Goal: Task Accomplishment & Management: Complete application form

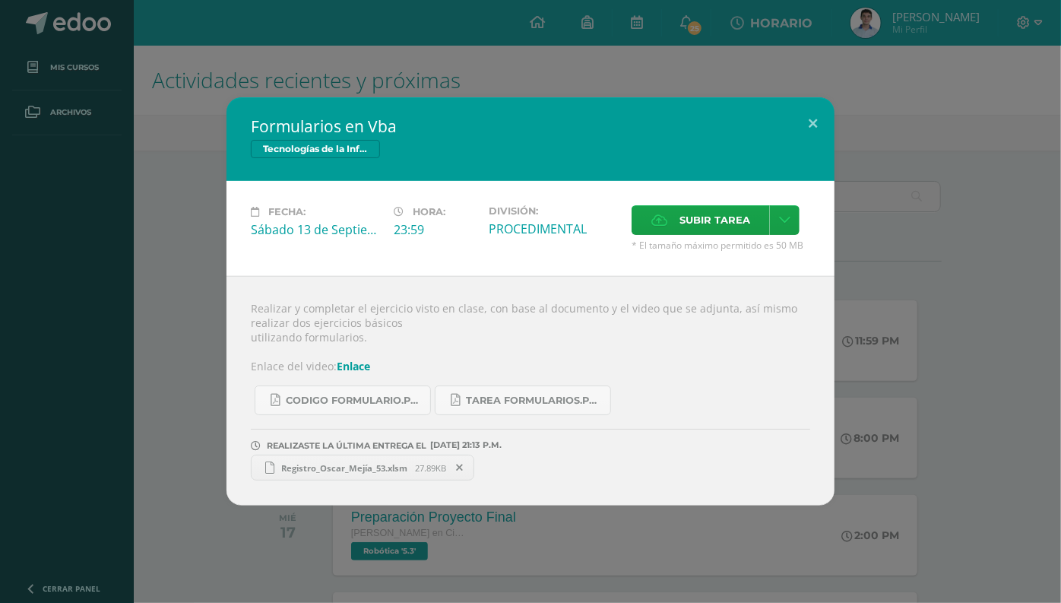
click at [297, 119] on h2 "Formularios en Vba" at bounding box center [530, 126] width 559 height 21
click at [264, 122] on h2 "Formularios en Vba" at bounding box center [530, 126] width 559 height 21
click at [265, 122] on h2 "Formularios en Vba" at bounding box center [530, 126] width 559 height 21
click at [670, 214] on label "Subir tarea" at bounding box center [701, 220] width 138 height 30
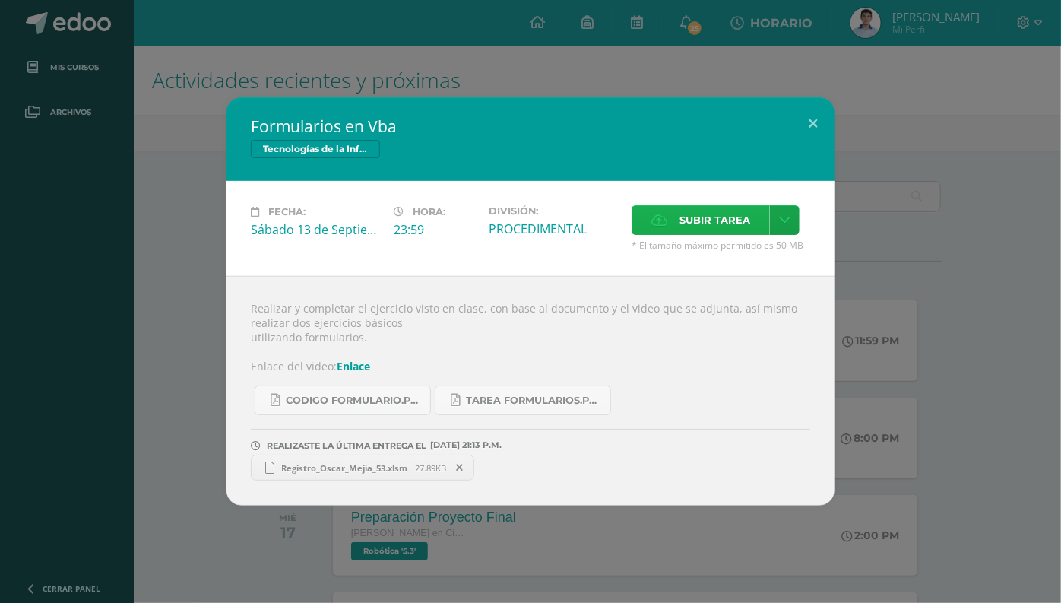
click at [0, 0] on input "Subir tarea" at bounding box center [0, 0] width 0 height 0
click at [770, 211] on link at bounding box center [785, 220] width 30 height 30
click at [721, 262] on link "Subir enlace" at bounding box center [731, 252] width 152 height 24
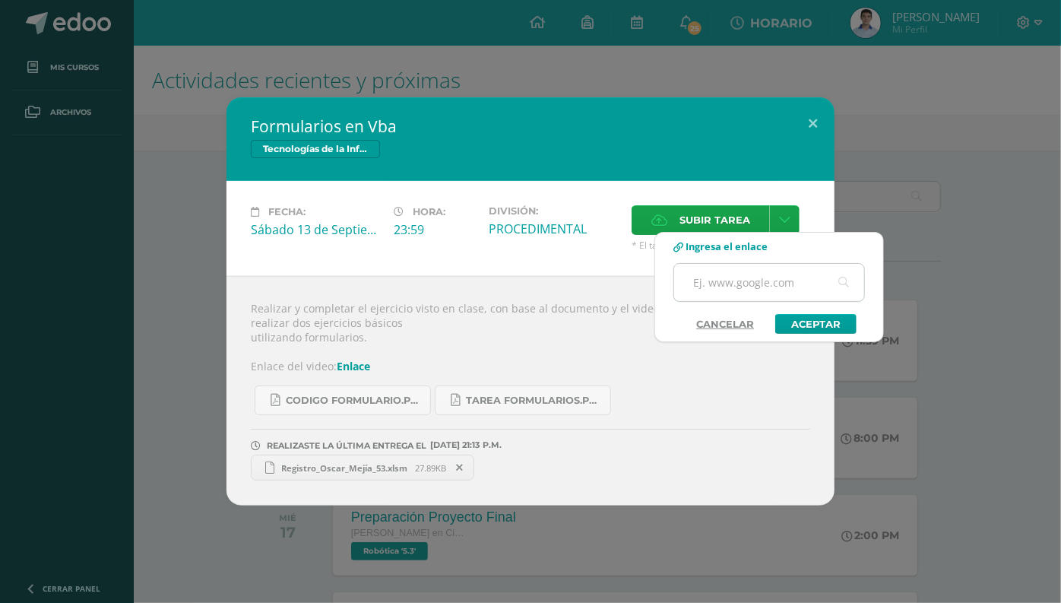
click at [721, 288] on input "text" at bounding box center [769, 282] width 190 height 37
paste input "[URL][DOMAIN_NAME]"
type input "[URL][DOMAIN_NAME]"
click at [813, 319] on link "Aceptar" at bounding box center [815, 324] width 81 height 20
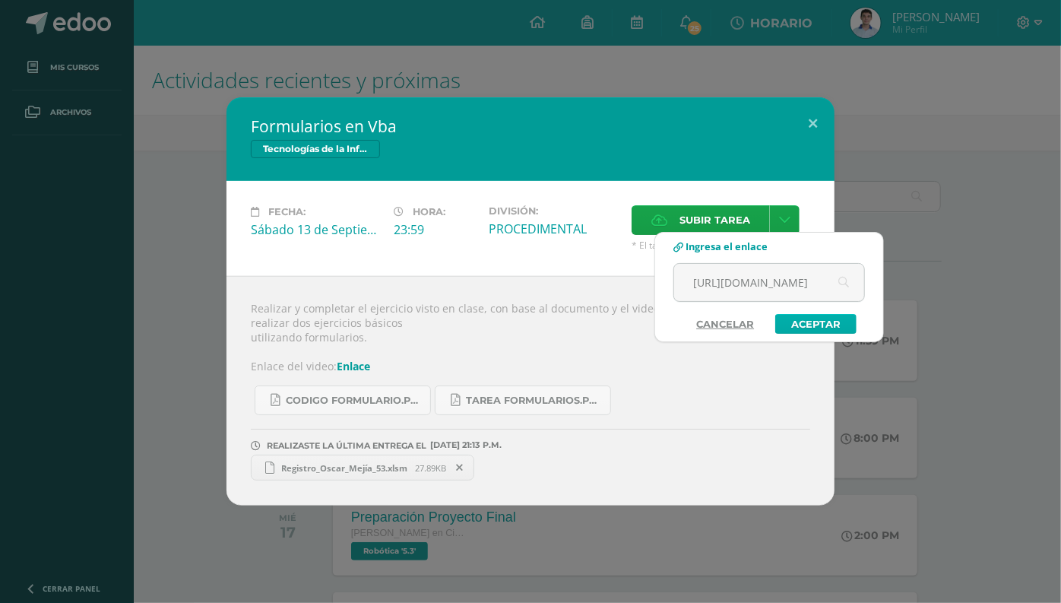
scroll to position [0, 0]
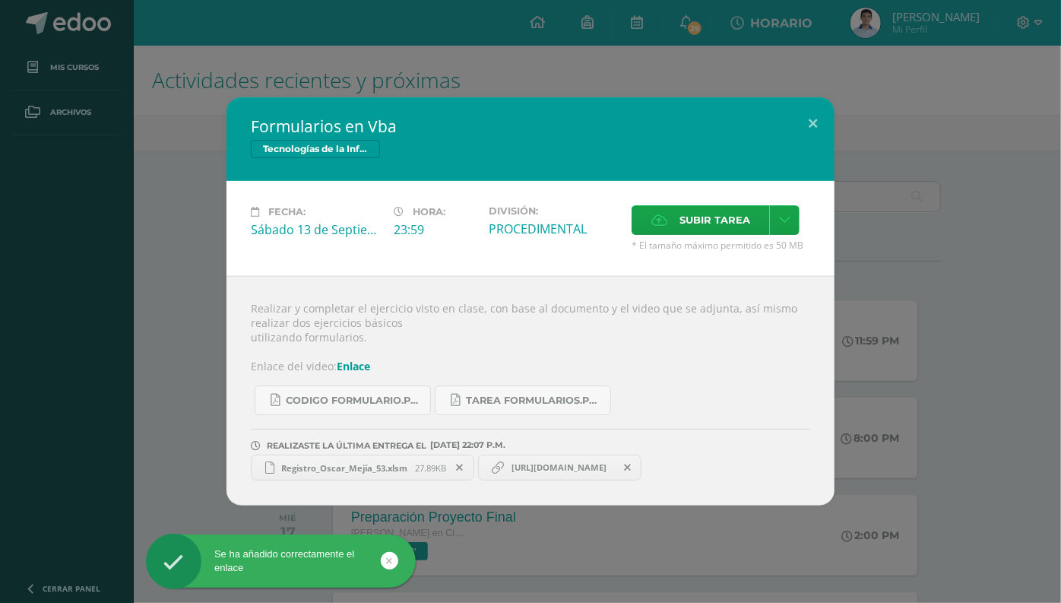
click at [563, 473] on span "[URL][DOMAIN_NAME]" at bounding box center [559, 467] width 110 height 12
click at [553, 476] on link "[URL][DOMAIN_NAME]" at bounding box center [560, 468] width 164 height 26
click at [543, 474] on div at bounding box center [543, 474] width 0 height 0
click at [646, 419] on div "REALIZASTE LA ÚLTIMA ENTREGA EL 12 DE septiembre A LAS 22:07 P.M." at bounding box center [530, 433] width 559 height 36
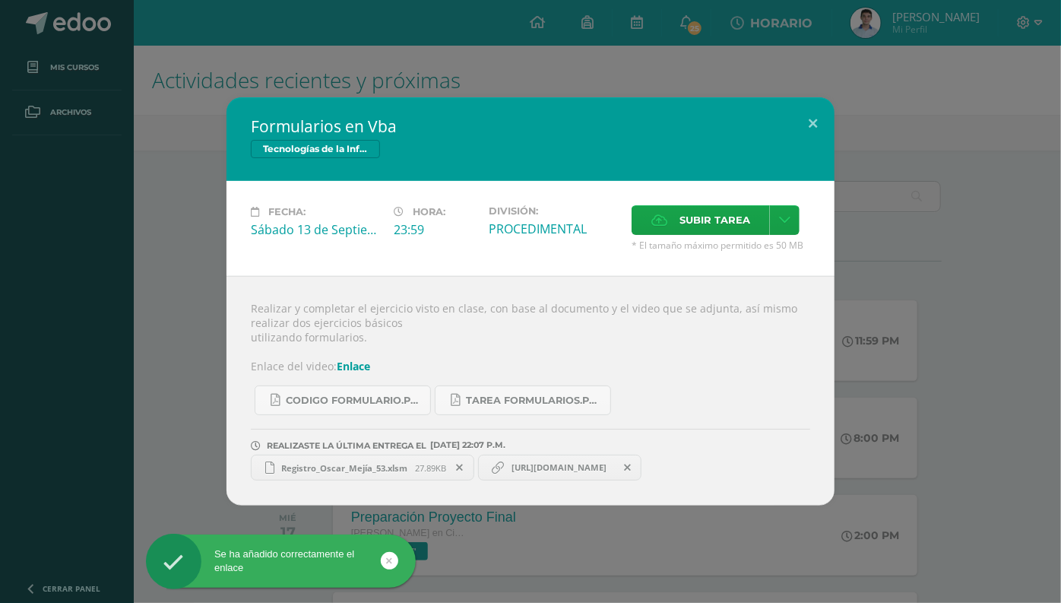
click at [545, 461] on link "[URL][DOMAIN_NAME]" at bounding box center [560, 468] width 164 height 26
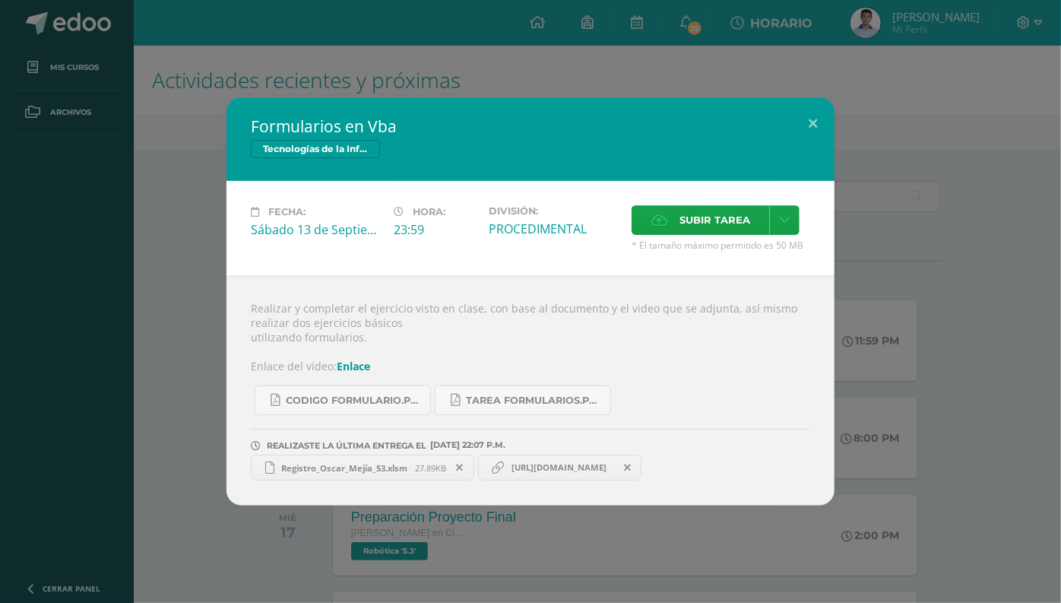
click at [559, 465] on span "[URL][DOMAIN_NAME]" at bounding box center [559, 467] width 110 height 12
drag, startPoint x: 654, startPoint y: 420, endPoint x: 768, endPoint y: 254, distance: 201.1
click at [660, 415] on div "Realizar y completar el ejercicio visto en clase, con base al documento y el vi…" at bounding box center [530, 391] width 608 height 230
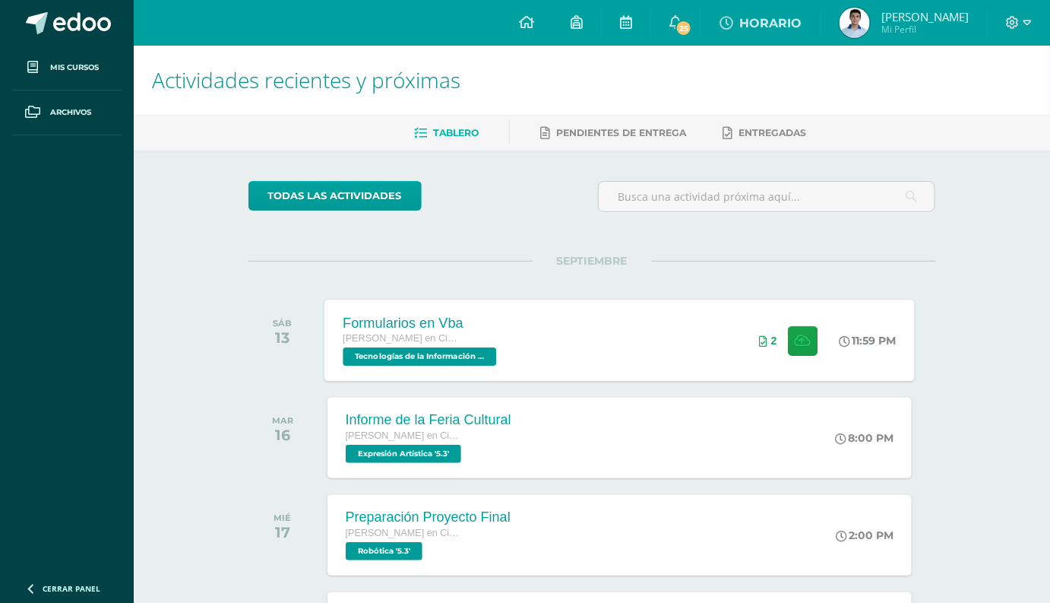
click at [409, 350] on span "Tecnologías de la Información y Comunicación 5 '5.3'" at bounding box center [420, 356] width 154 height 18
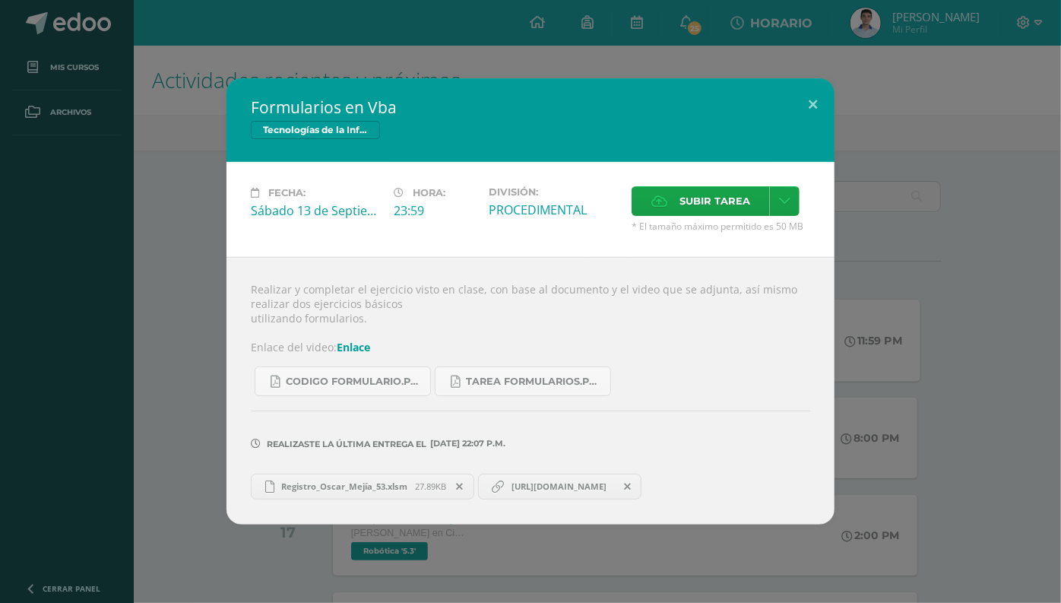
click at [533, 489] on span "[URL][DOMAIN_NAME]" at bounding box center [559, 486] width 110 height 12
click at [478, 385] on span "Tarea formularios.pdf" at bounding box center [534, 381] width 137 height 12
click at [540, 390] on link "Tarea formularios.pdf" at bounding box center [523, 381] width 176 height 30
click at [822, 103] on button at bounding box center [812, 104] width 43 height 52
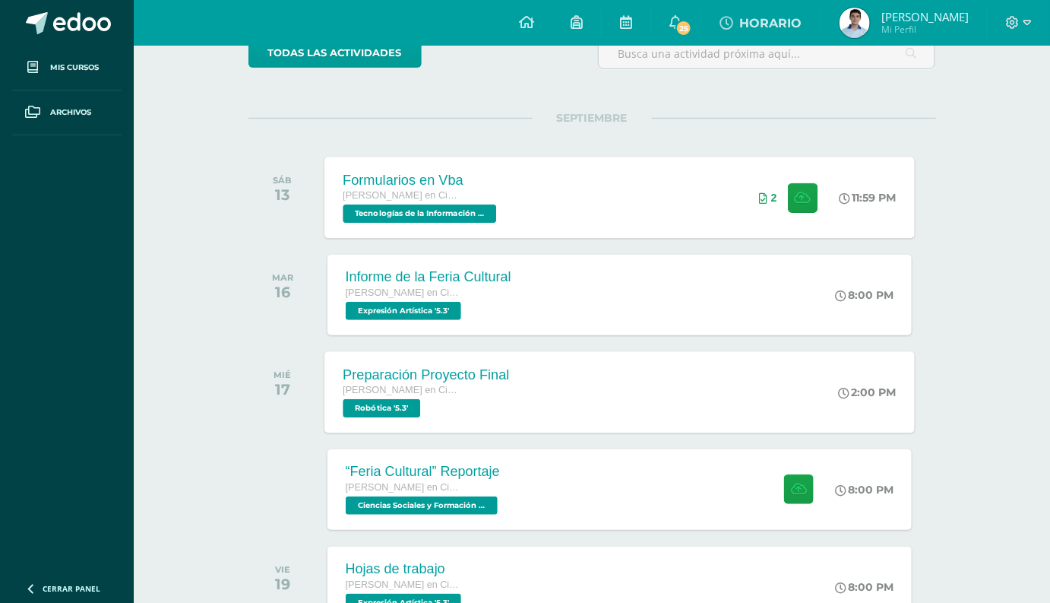
scroll to position [207, 0]
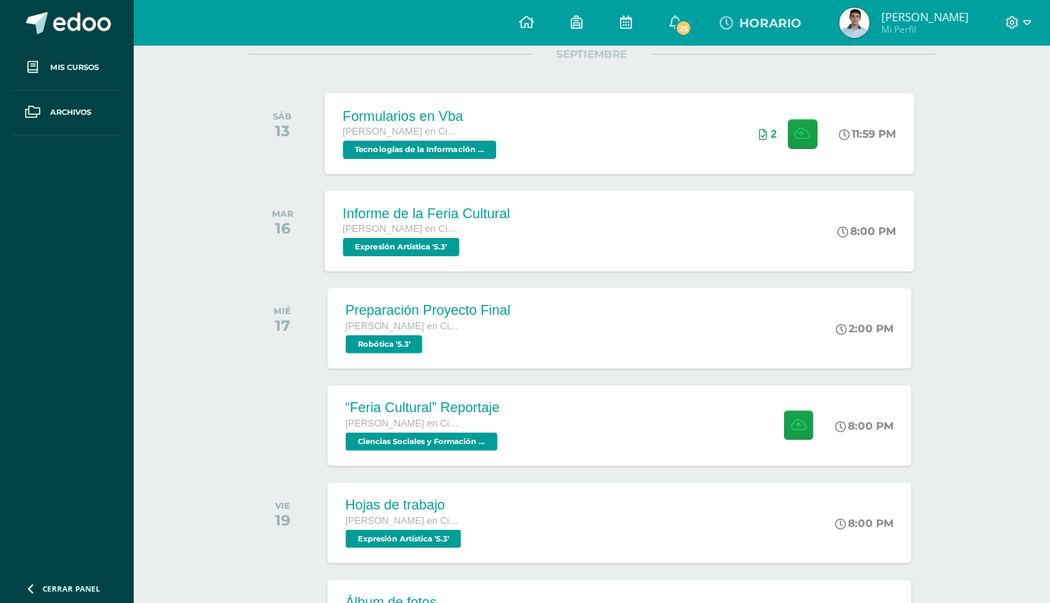
click at [573, 233] on div "Informe de la Feria Cultural [PERSON_NAME] en Ciencias y Letras Expresión Artís…" at bounding box center [620, 230] width 591 height 81
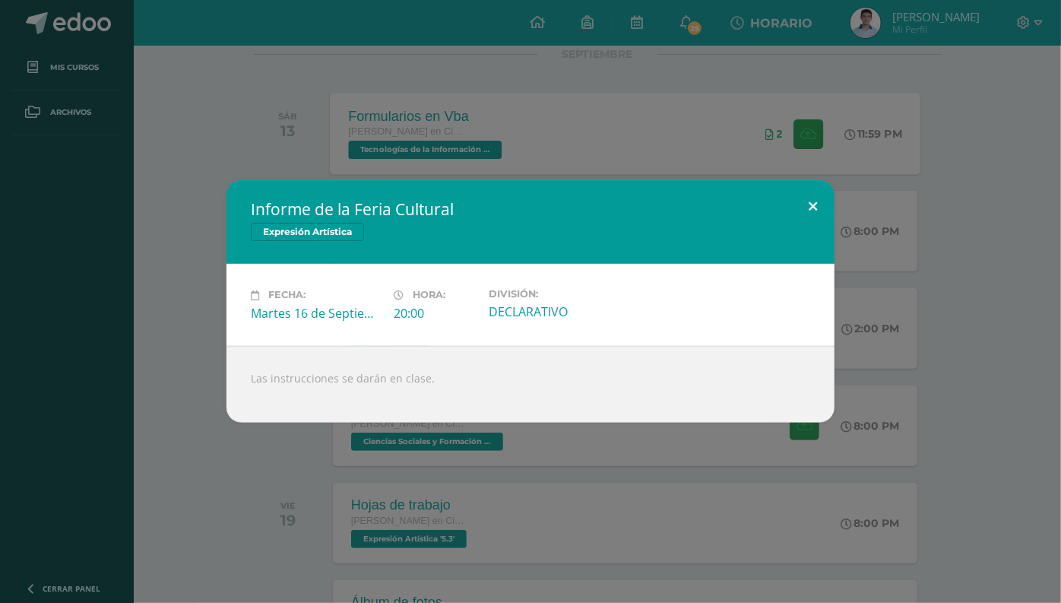
click at [806, 202] on button at bounding box center [812, 206] width 43 height 52
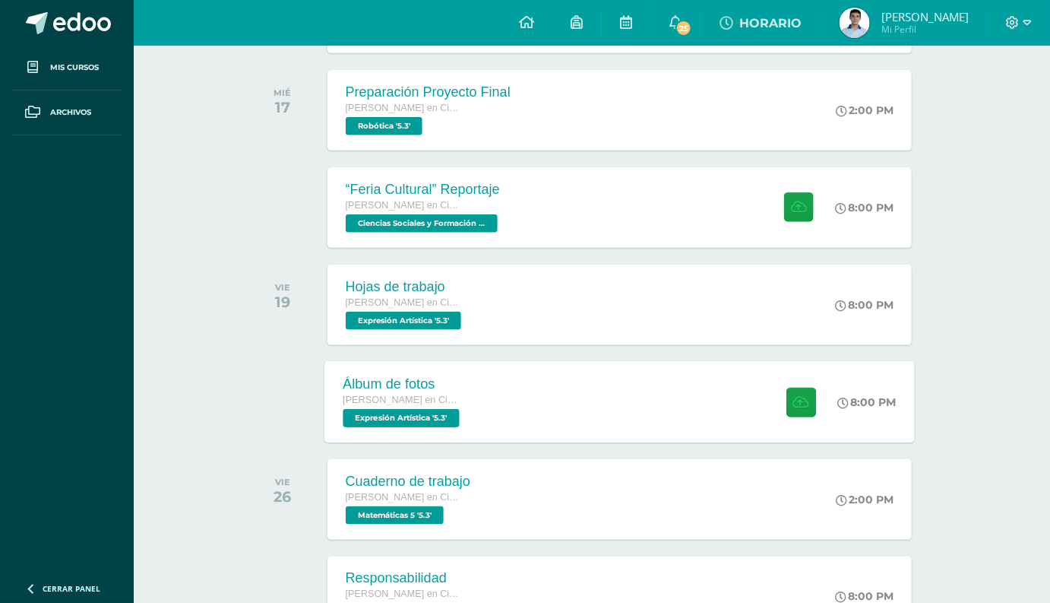
scroll to position [414, 0]
